Goal: Find specific page/section

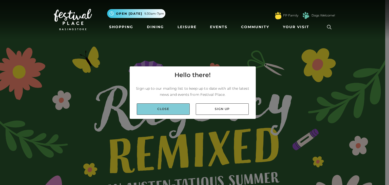
click at [168, 108] on link "Close" at bounding box center [163, 108] width 53 height 11
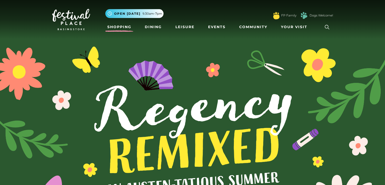
click at [116, 26] on link "Shopping" at bounding box center [119, 26] width 28 height 9
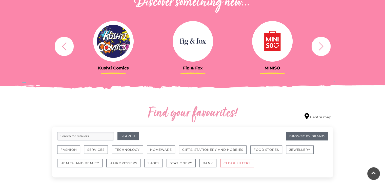
scroll to position [253, 0]
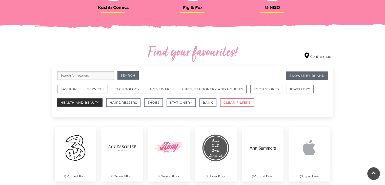
click at [76, 105] on button "Health and Beauty" at bounding box center [79, 102] width 45 height 8
